Goal: Task Accomplishment & Management: Use online tool/utility

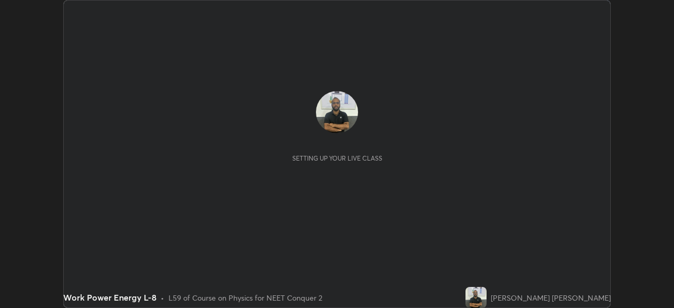
scroll to position [308, 674]
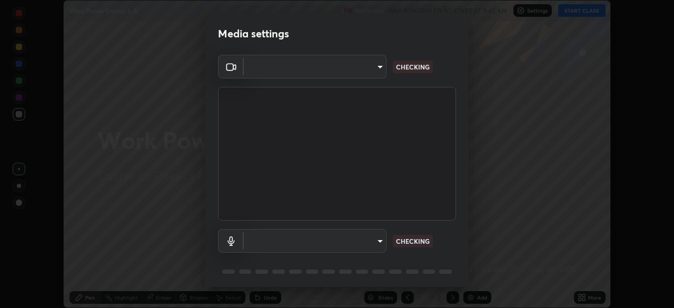
type input "e68af464f7f9ec2662c8dd58f0462b2d9bd4a3adfc91c634b4d9ed550f7d79d6"
type input "default"
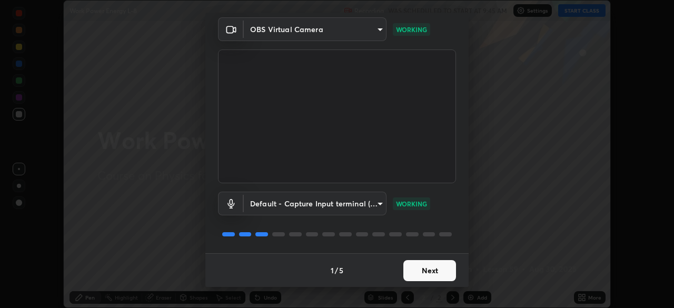
click at [434, 271] on button "Next" at bounding box center [429, 270] width 53 height 21
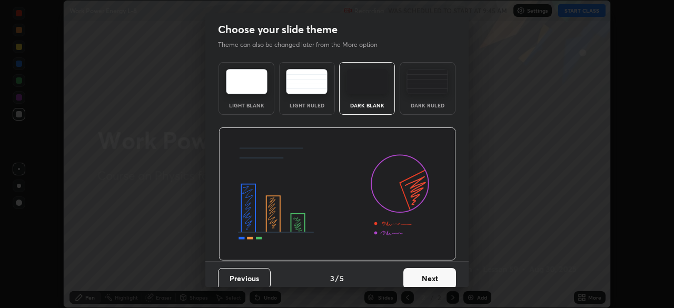
click at [432, 273] on button "Next" at bounding box center [429, 278] width 53 height 21
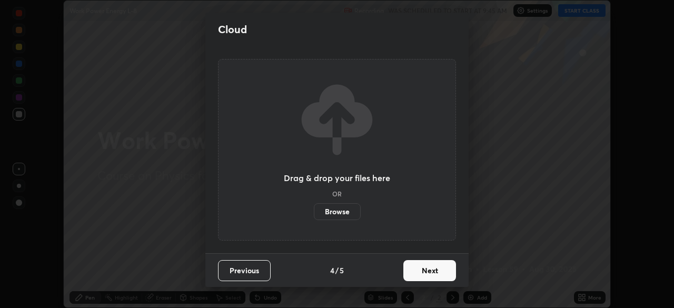
click at [430, 270] on button "Next" at bounding box center [429, 270] width 53 height 21
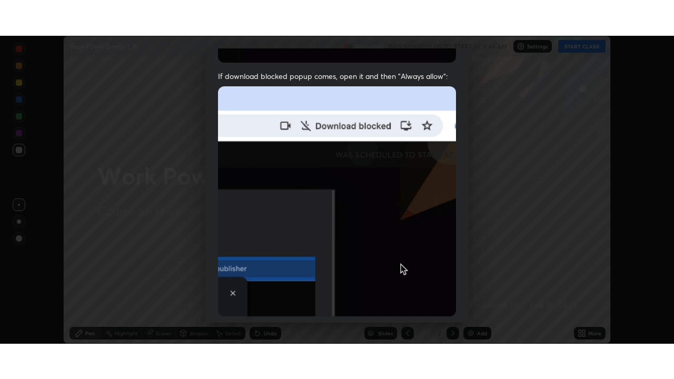
scroll to position [252, 0]
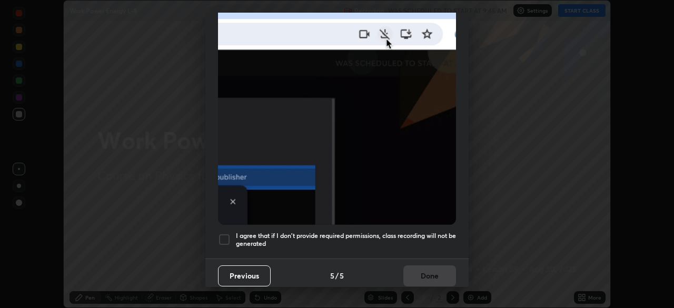
click at [226, 235] on div at bounding box center [224, 239] width 13 height 13
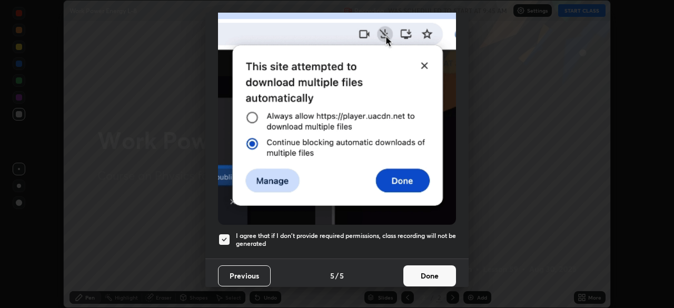
click at [418, 271] on button "Done" at bounding box center [429, 275] width 53 height 21
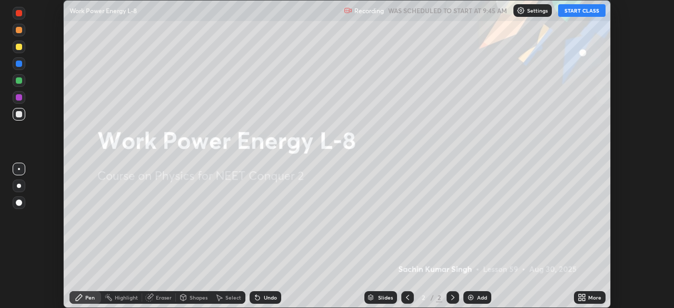
click at [584, 296] on icon at bounding box center [583, 295] width 3 height 3
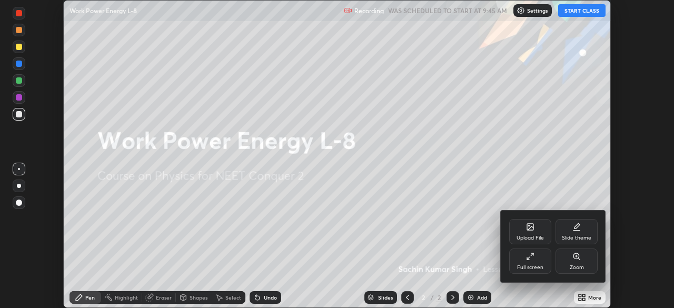
click at [537, 263] on div "Full screen" at bounding box center [530, 260] width 42 height 25
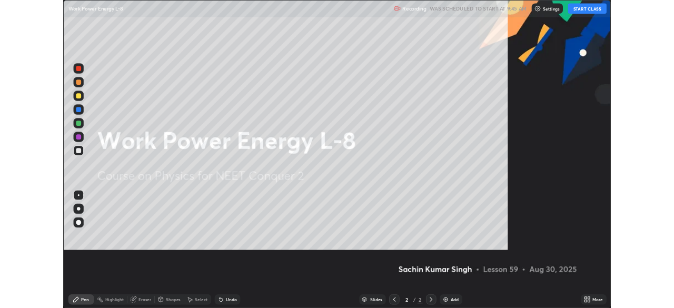
scroll to position [379, 674]
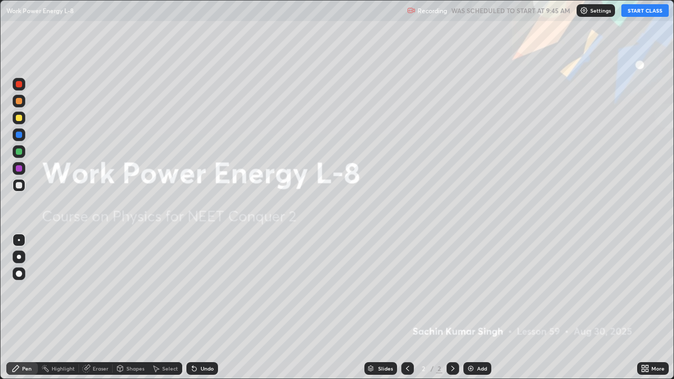
click at [637, 16] on button "START CLASS" at bounding box center [644, 10] width 47 height 13
click at [470, 307] on img at bounding box center [470, 368] width 8 height 8
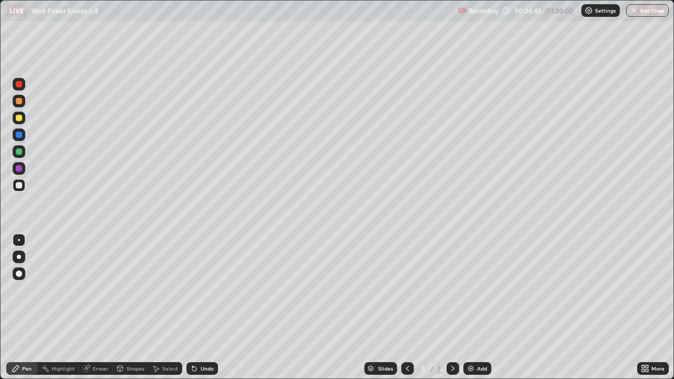
click at [101, 307] on div "Eraser" at bounding box center [101, 368] width 16 height 5
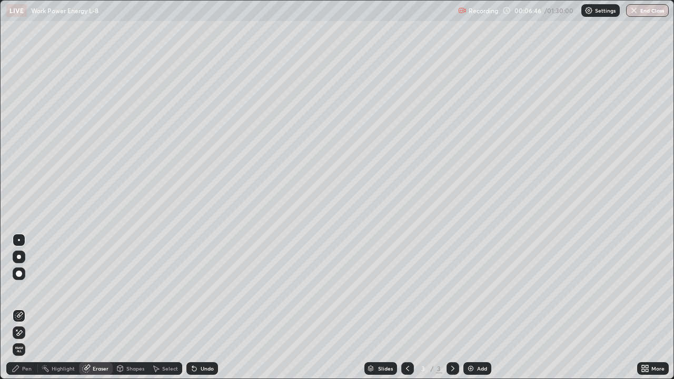
click at [28, 307] on div "Pen" at bounding box center [26, 368] width 9 height 5
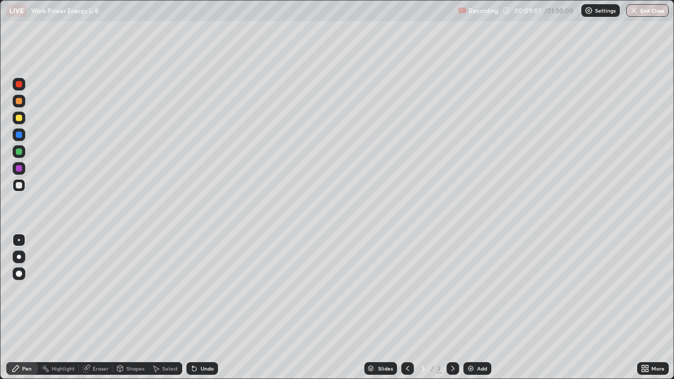
click at [470, 307] on img at bounding box center [470, 368] width 8 height 8
click at [471, 307] on img at bounding box center [470, 368] width 8 height 8
click at [105, 307] on div "Eraser" at bounding box center [101, 368] width 16 height 5
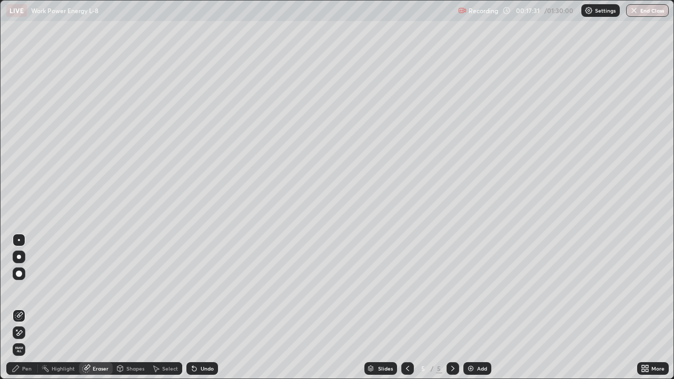
click at [33, 307] on div "Pen" at bounding box center [22, 368] width 32 height 13
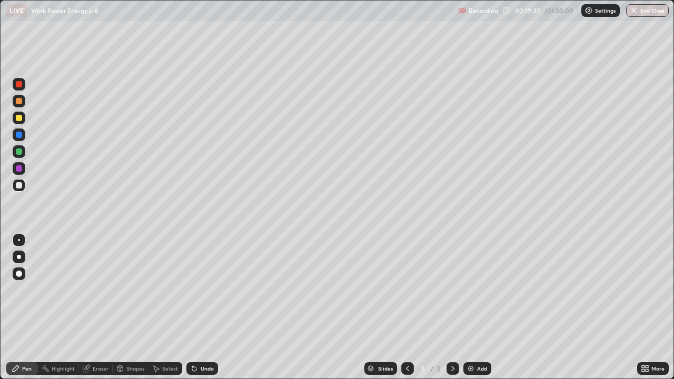
click at [103, 307] on div "Eraser" at bounding box center [101, 368] width 16 height 5
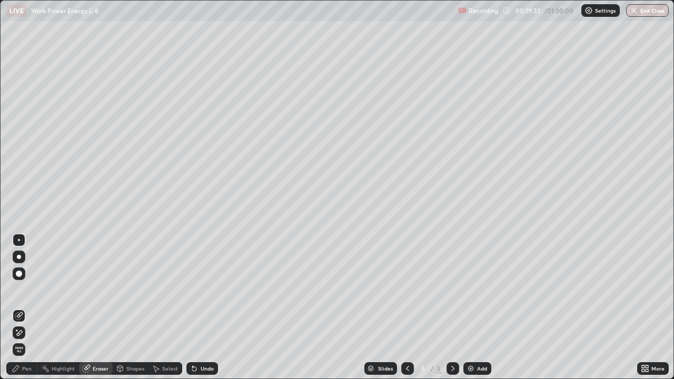
click at [31, 307] on div "Pen" at bounding box center [26, 368] width 9 height 5
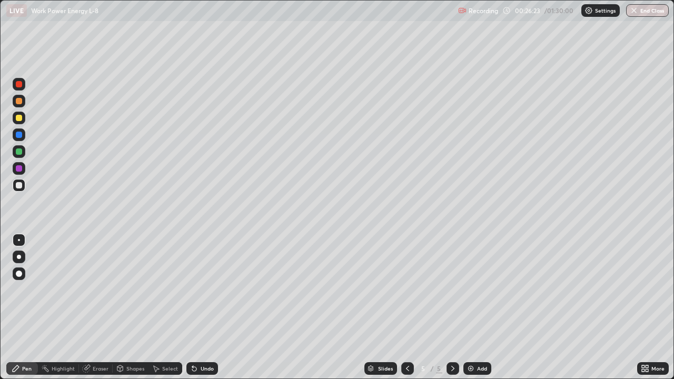
click at [471, 307] on img at bounding box center [470, 368] width 8 height 8
click at [101, 307] on div "Eraser" at bounding box center [101, 368] width 16 height 5
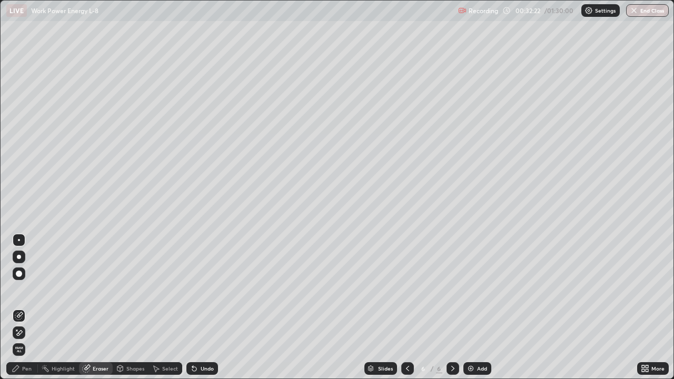
click at [32, 307] on div "Pen" at bounding box center [22, 368] width 32 height 13
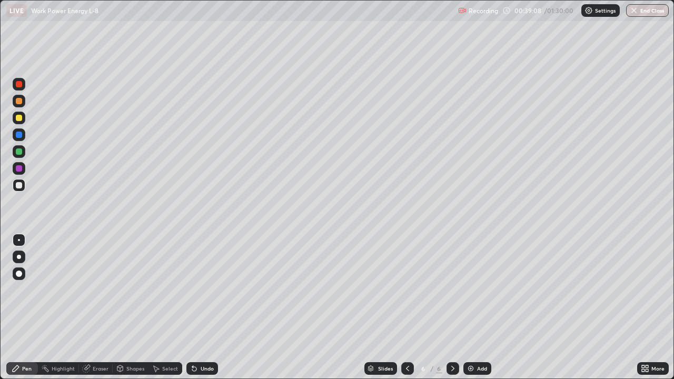
click at [472, 307] on img at bounding box center [470, 368] width 8 height 8
click at [96, 307] on div "Eraser" at bounding box center [101, 368] width 16 height 5
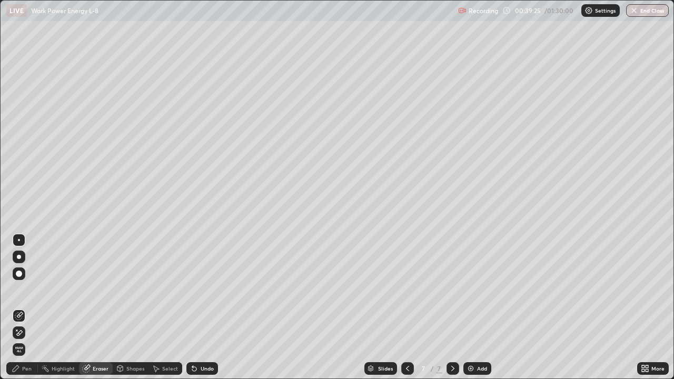
click at [25, 307] on div "Pen" at bounding box center [26, 368] width 9 height 5
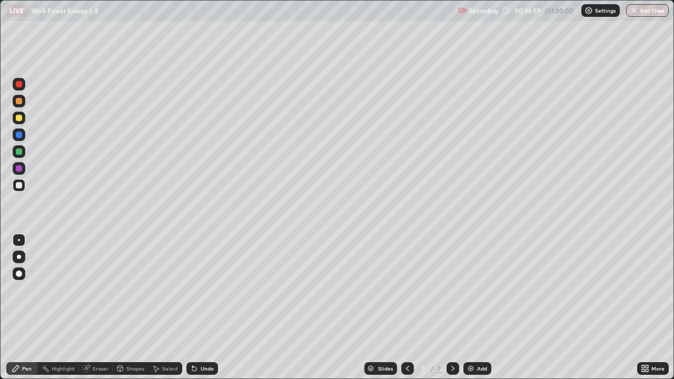
click at [470, 307] on img at bounding box center [470, 368] width 8 height 8
click at [97, 307] on div "Eraser" at bounding box center [96, 368] width 34 height 13
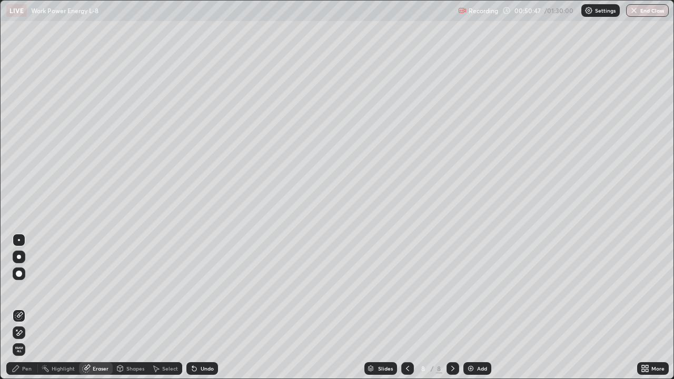
click at [26, 307] on div "Pen" at bounding box center [26, 368] width 9 height 5
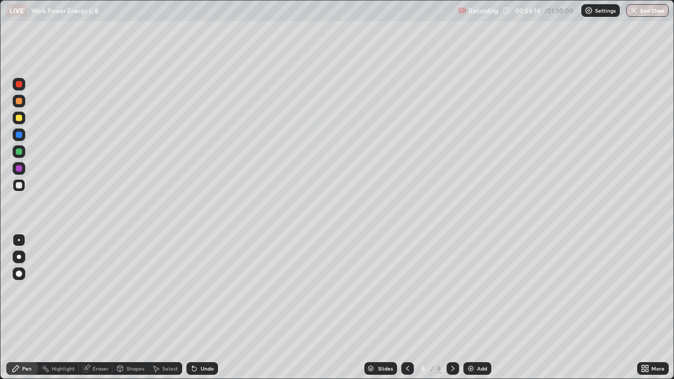
click at [470, 307] on img at bounding box center [470, 368] width 8 height 8
click at [468, 307] on img at bounding box center [470, 368] width 8 height 8
click at [102, 307] on div "Eraser" at bounding box center [101, 368] width 16 height 5
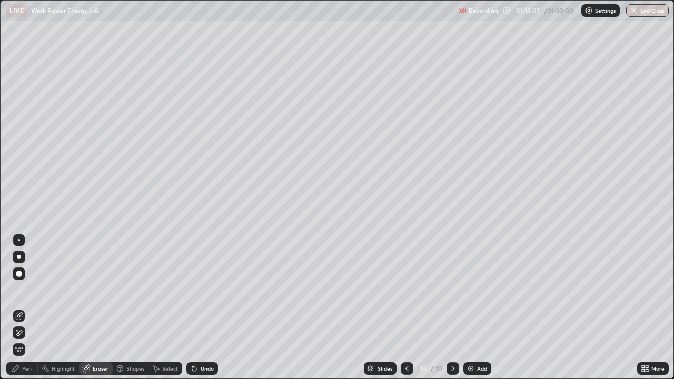
click at [408, 307] on div at bounding box center [407, 368] width 13 height 13
click at [452, 307] on icon at bounding box center [452, 368] width 3 height 5
click at [29, 307] on div "Pen" at bounding box center [26, 368] width 9 height 5
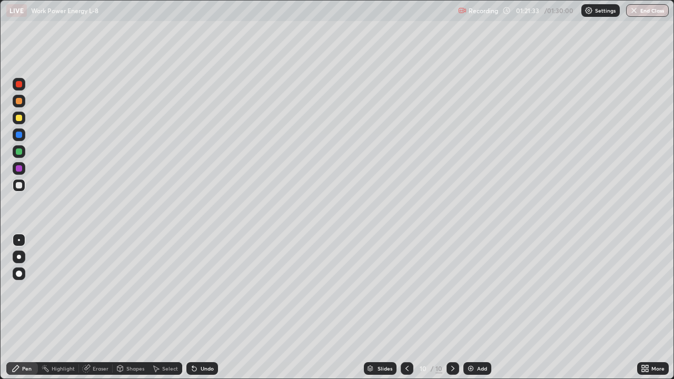
click at [405, 307] on icon at bounding box center [407, 368] width 8 height 8
click at [406, 307] on icon at bounding box center [407, 368] width 8 height 8
click at [407, 307] on icon at bounding box center [407, 368] width 8 height 8
click at [406, 307] on icon at bounding box center [407, 368] width 8 height 8
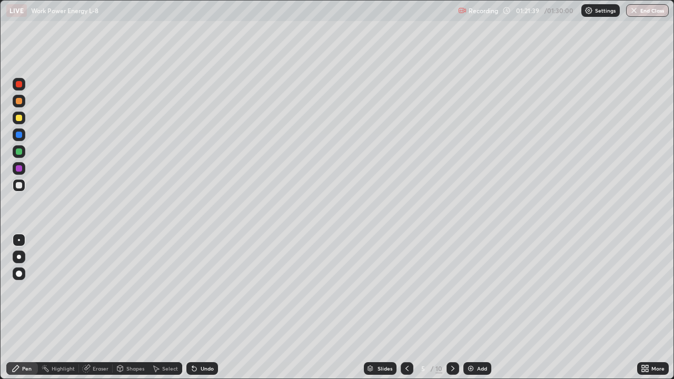
click at [406, 307] on icon at bounding box center [407, 368] width 8 height 8
click at [407, 307] on icon at bounding box center [407, 368] width 8 height 8
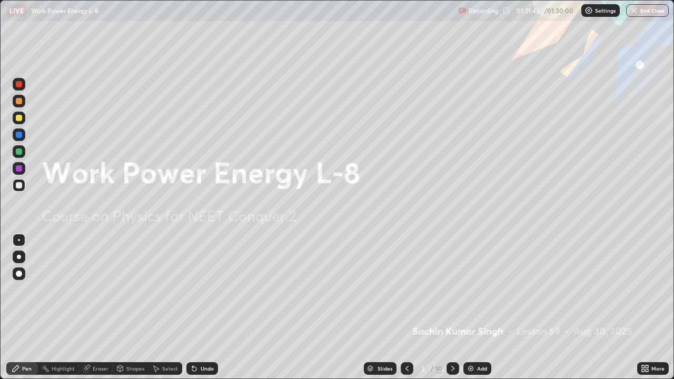
click at [452, 307] on icon at bounding box center [452, 368] width 3 height 5
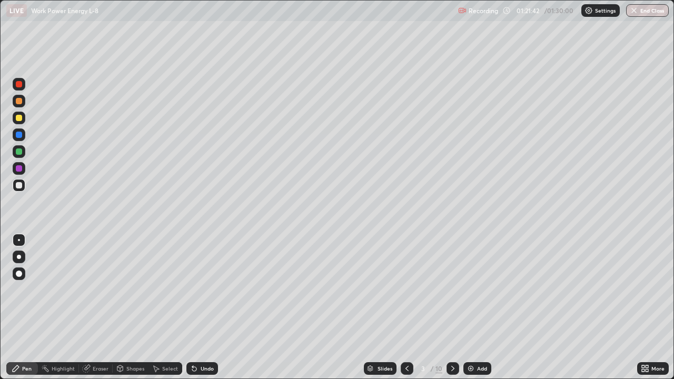
click at [452, 307] on icon at bounding box center [452, 368] width 8 height 8
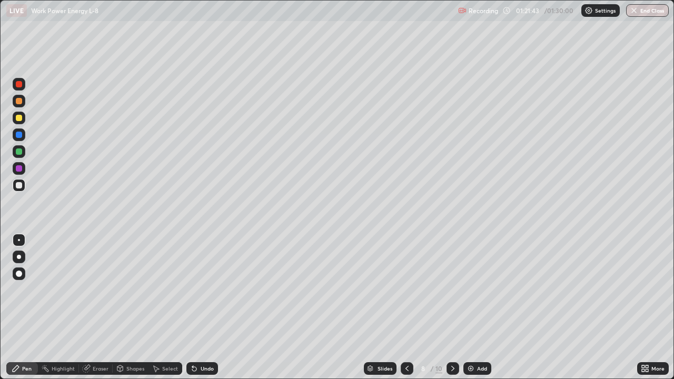
click at [453, 307] on icon at bounding box center [452, 368] width 8 height 8
click at [451, 307] on icon at bounding box center [452, 368] width 8 height 8
click at [452, 307] on icon at bounding box center [452, 368] width 8 height 8
click at [406, 307] on icon at bounding box center [407, 368] width 8 height 8
click at [454, 307] on icon at bounding box center [452, 368] width 8 height 8
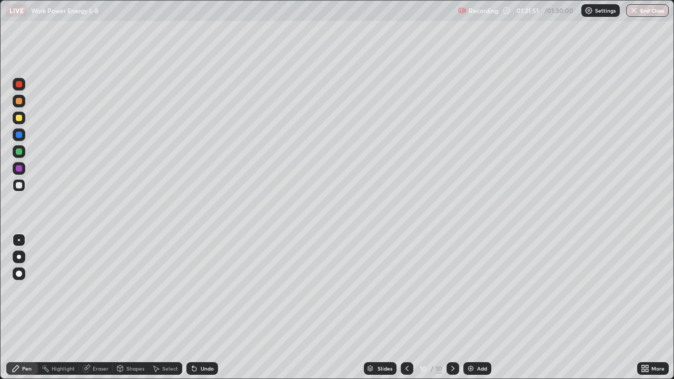
click at [646, 13] on button "End Class" at bounding box center [647, 10] width 43 height 13
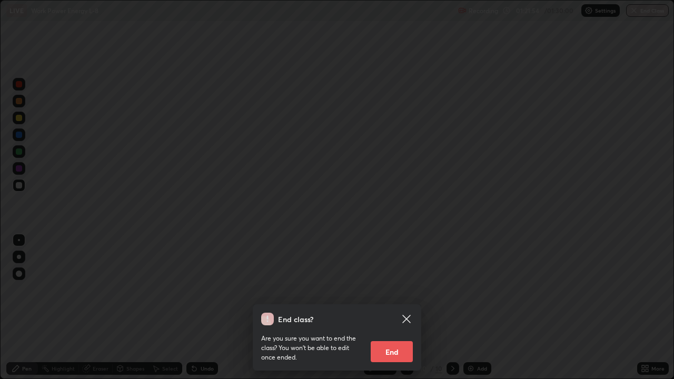
click at [391, 307] on button "End" at bounding box center [392, 351] width 42 height 21
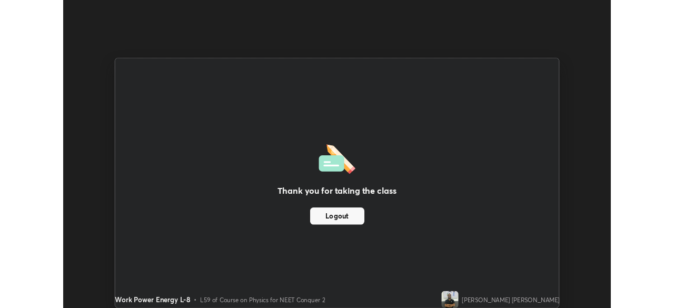
scroll to position [52320, 51955]
